Goal: Communication & Community: Answer question/provide support

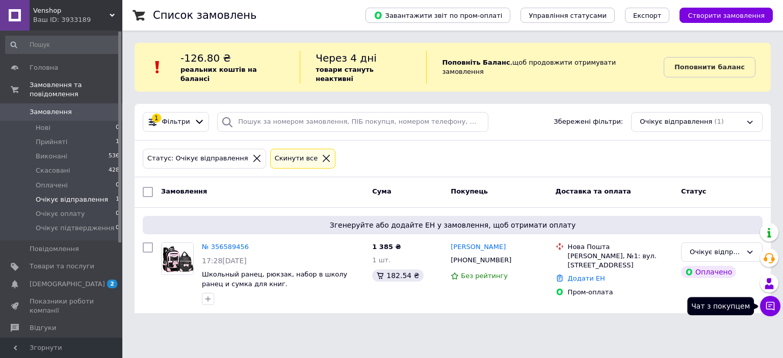
click at [768, 299] on button "Чат з покупцем" at bounding box center [770, 306] width 20 height 20
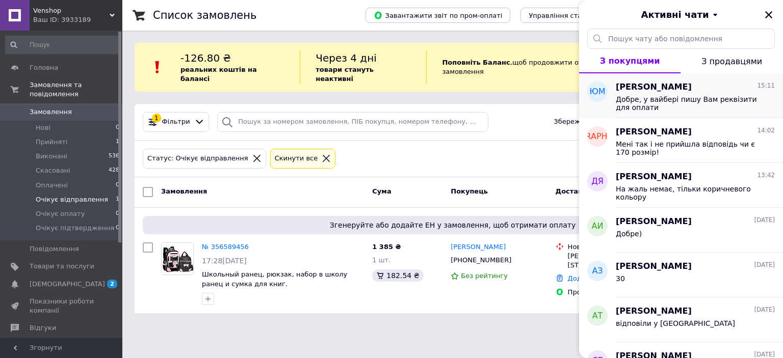
click at [673, 98] on span "Добре, у вайбері пишу Вам реквізити для оплати" at bounding box center [688, 103] width 145 height 16
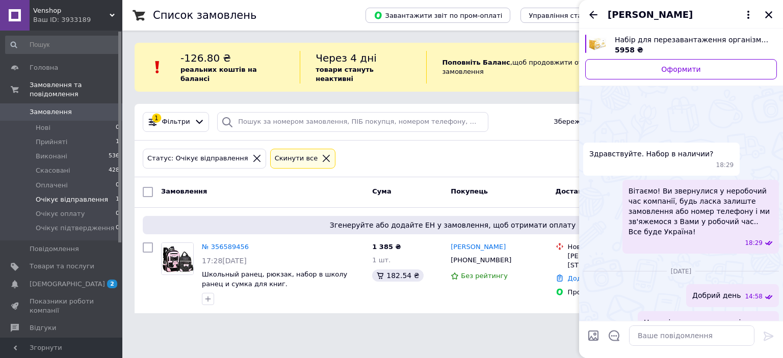
scroll to position [858, 0]
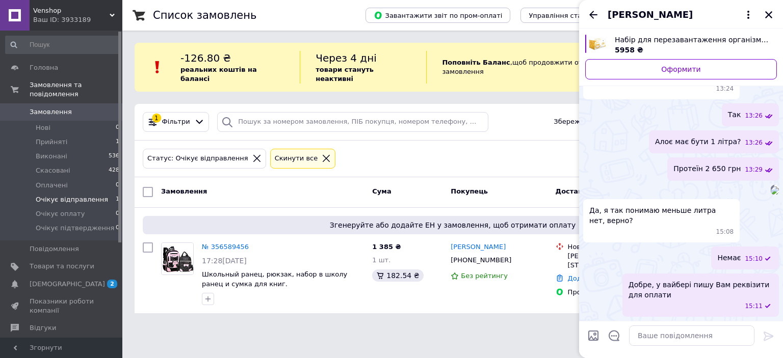
click at [771, 195] on img at bounding box center [775, 191] width 8 height 8
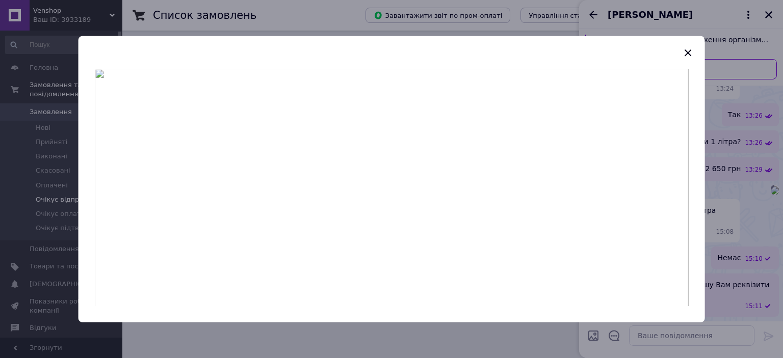
click at [512, 338] on div at bounding box center [391, 179] width 783 height 358
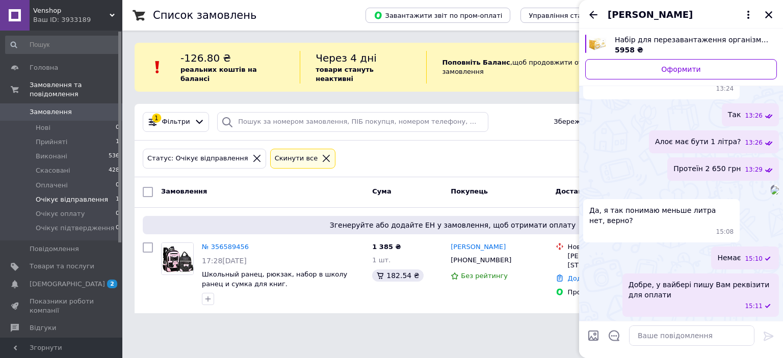
click at [512, 326] on html "Venshop Ваш ID: 3933189 Сайт Venshop Кабінет покупця Перевірити стан системи Ст…" at bounding box center [391, 163] width 783 height 326
click at [750, 243] on div "Да, я так понимаю меньше литра нет, верно? 15:08" at bounding box center [681, 220] width 196 height 43
click at [754, 243] on div "Да, я так понимаю меньше литра нет, верно? 15:08" at bounding box center [681, 220] width 196 height 43
click at [463, 326] on html "Venshop Ваш ID: 3933189 Сайт Venshop Кабінет покупця Перевірити стан системи Ст…" at bounding box center [391, 163] width 783 height 326
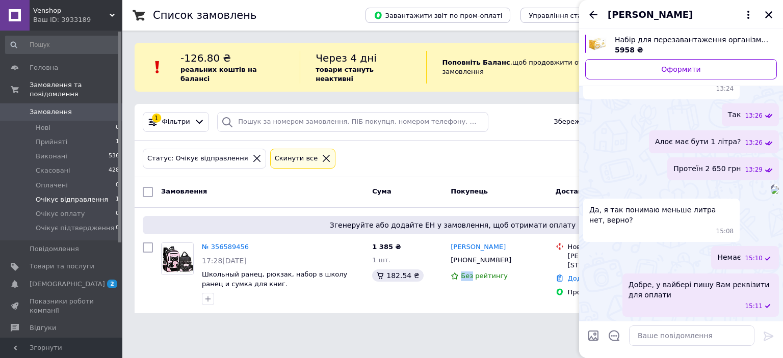
click at [463, 326] on html "Venshop Ваш ID: 3933189 Сайт Venshop Кабінет покупця Перевірити стан системи Ст…" at bounding box center [391, 163] width 783 height 326
click at [707, 334] on textarea at bounding box center [691, 336] width 125 height 20
click at [660, 334] on textarea at bounding box center [691, 336] width 125 height 20
paste textarea "1195 грн+2650 грн"
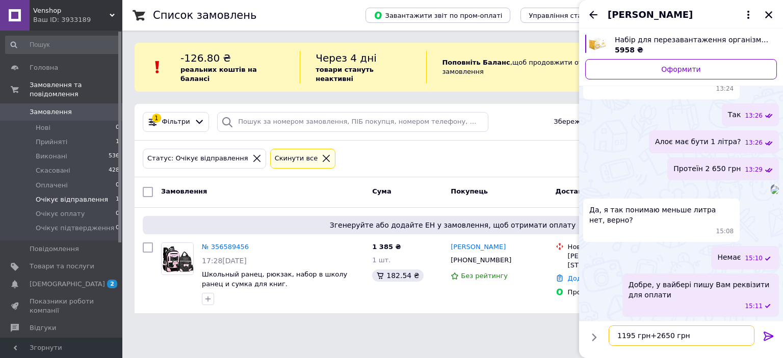
click at [610, 330] on textarea "1195 грн+2650 грн" at bounding box center [681, 336] width 146 height 20
click at [665, 336] on textarea "алоє 1195 грн+2650 грн" at bounding box center [681, 336] width 146 height 20
type textarea "алоє 1195 грн+ протеїн 2650 грн"
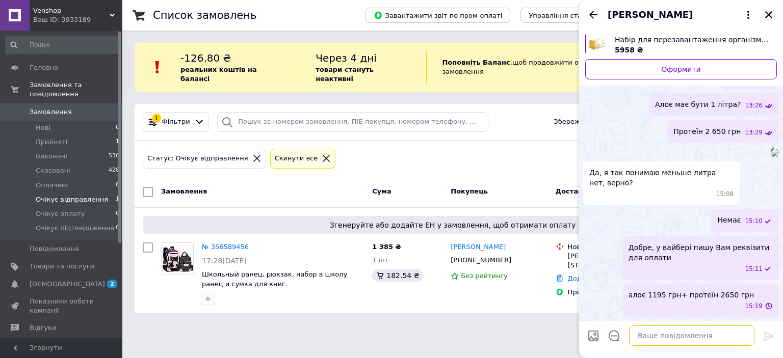
scroll to position [922, 0]
click at [682, 339] on textarea at bounding box center [691, 336] width 125 height 20
paste textarea "сума 3845 грн - 5% знижка"
type textarea "сума 3845 грн - 5% знижка"
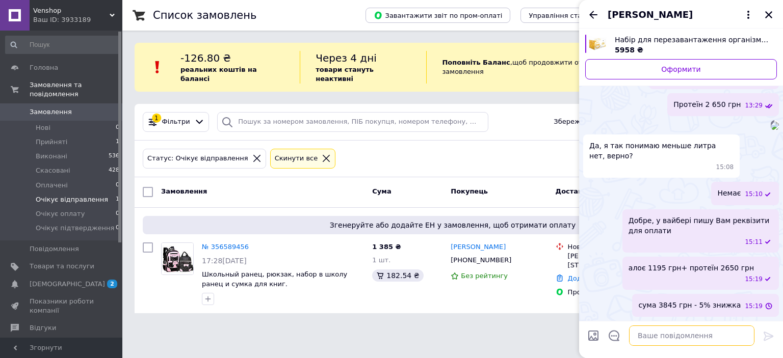
scroll to position [949, 0]
click at [652, 335] on textarea at bounding box center [691, 336] width 125 height 20
paste textarea "сума до оплати 3650 грн"
type textarea "сума до оплати 3650 грн"
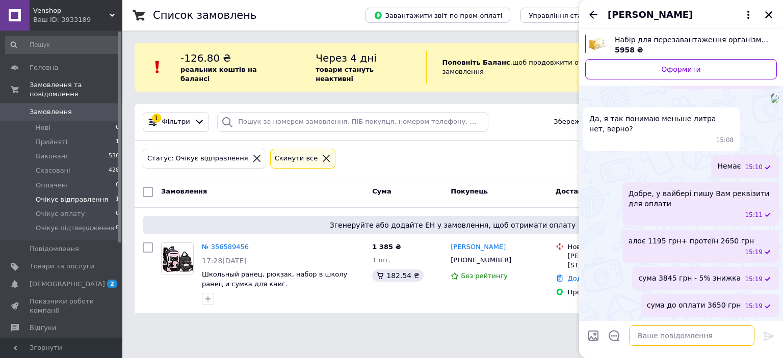
scroll to position [976, 0]
click at [653, 326] on textarea at bounding box center [691, 336] width 125 height 20
paste textarea "оплата на цю картку"
type textarea "оплата на цю картку"
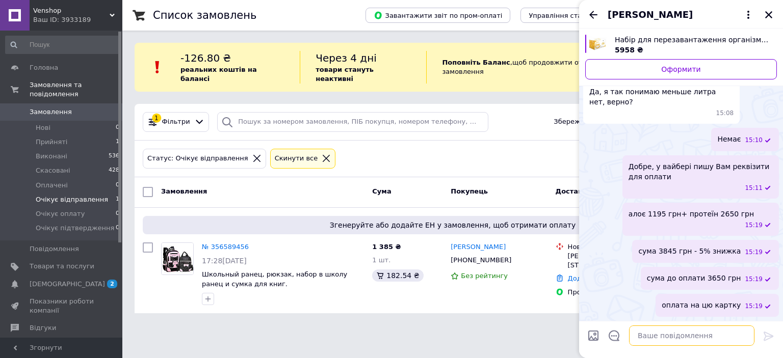
scroll to position [1003, 0]
click at [666, 341] on textarea at bounding box center [691, 336] width 125 height 20
paste textarea "[CREDIT_CARD_NUMBER]"
type textarea "[CREDIT_CARD_NUMBER]"
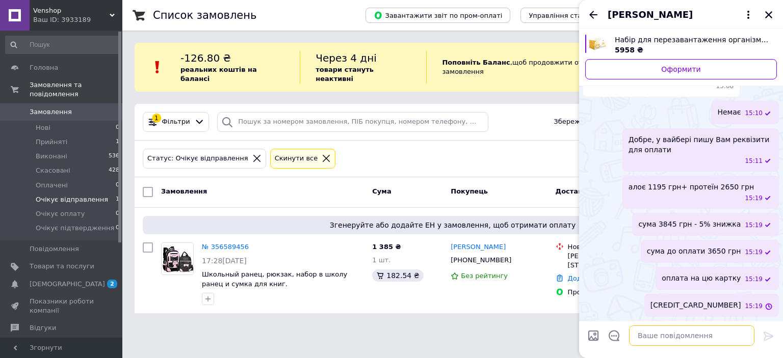
scroll to position [1030, 0]
click at [663, 333] on textarea at bounding box center [691, 336] width 125 height 20
paste textarea "Мынкина [PERSON_NAME] 0960218288 [GEOGRAPHIC_DATA], НП 1"
type textarea "Мынкина [PERSON_NAME] 0960218288 [GEOGRAPHIC_DATA], НП 1"
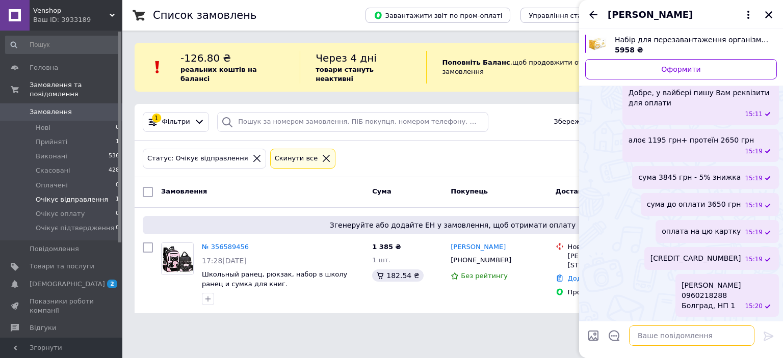
scroll to position [1077, 0]
type textarea "відправка сюди?"
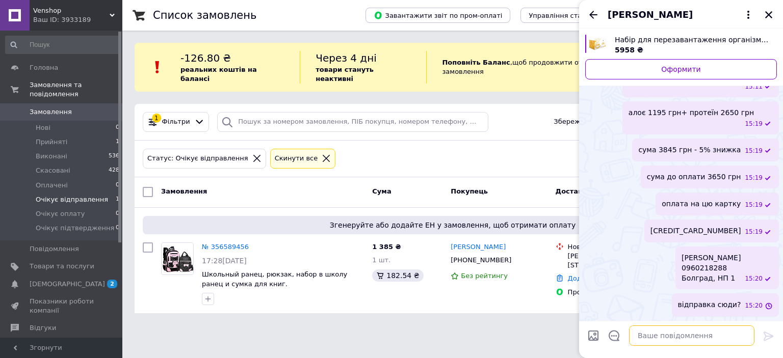
scroll to position [1105, 0]
click at [60, 138] on span "Прийняті" at bounding box center [52, 142] width 32 height 9
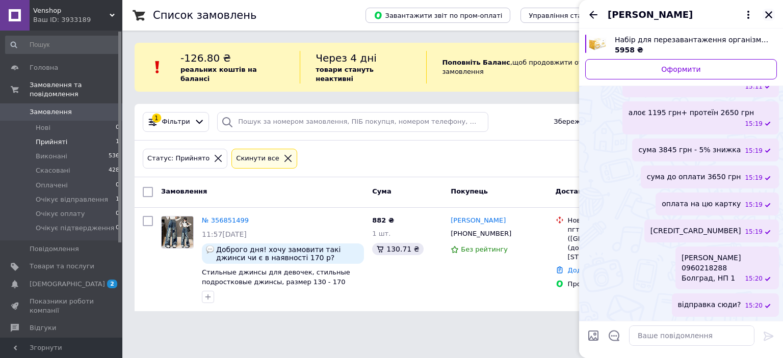
click at [766, 14] on icon "Закрити" at bounding box center [768, 14] width 9 height 9
